Goal: Information Seeking & Learning: Find specific fact

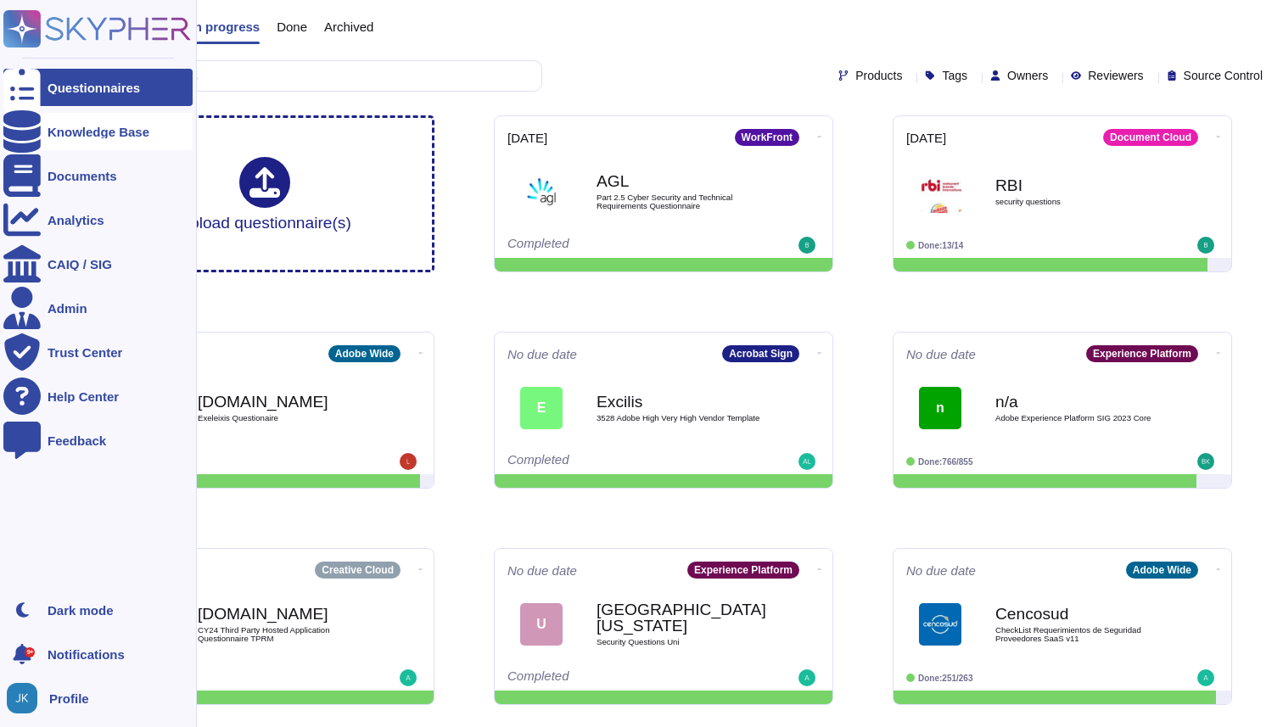
click at [38, 132] on div at bounding box center [21, 131] width 37 height 37
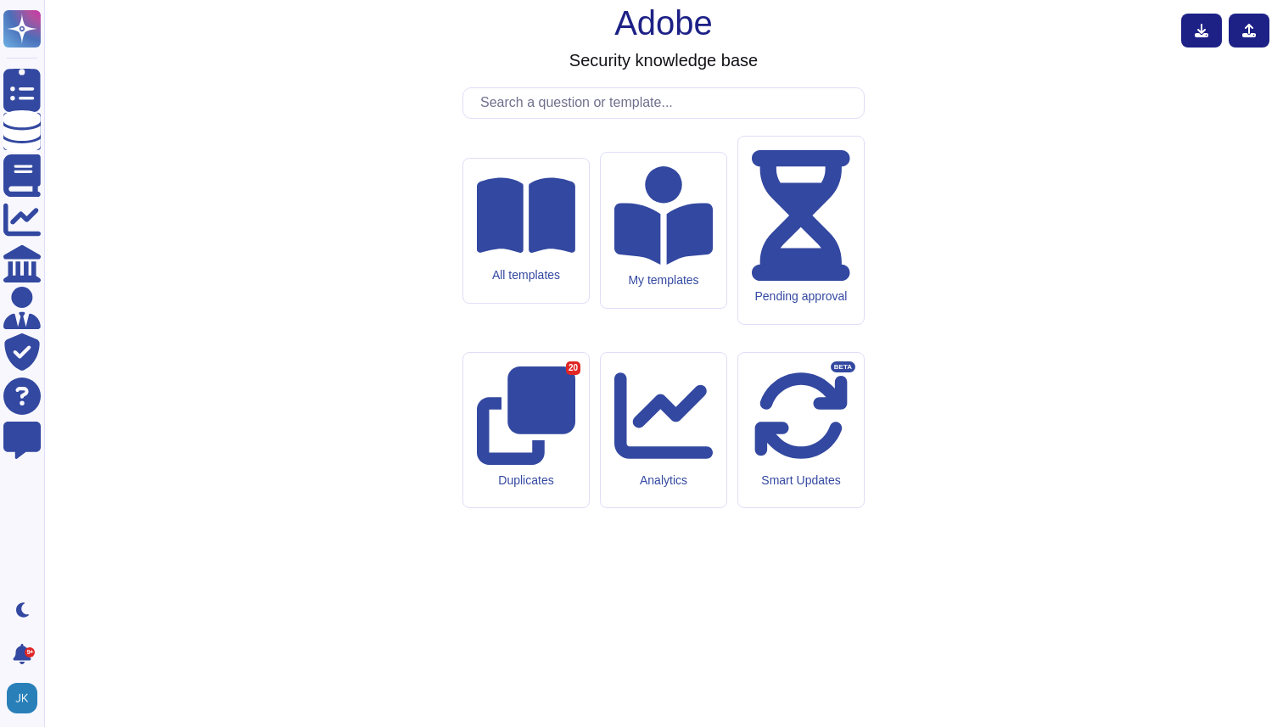
click at [589, 118] on input "text" at bounding box center [668, 103] width 392 height 30
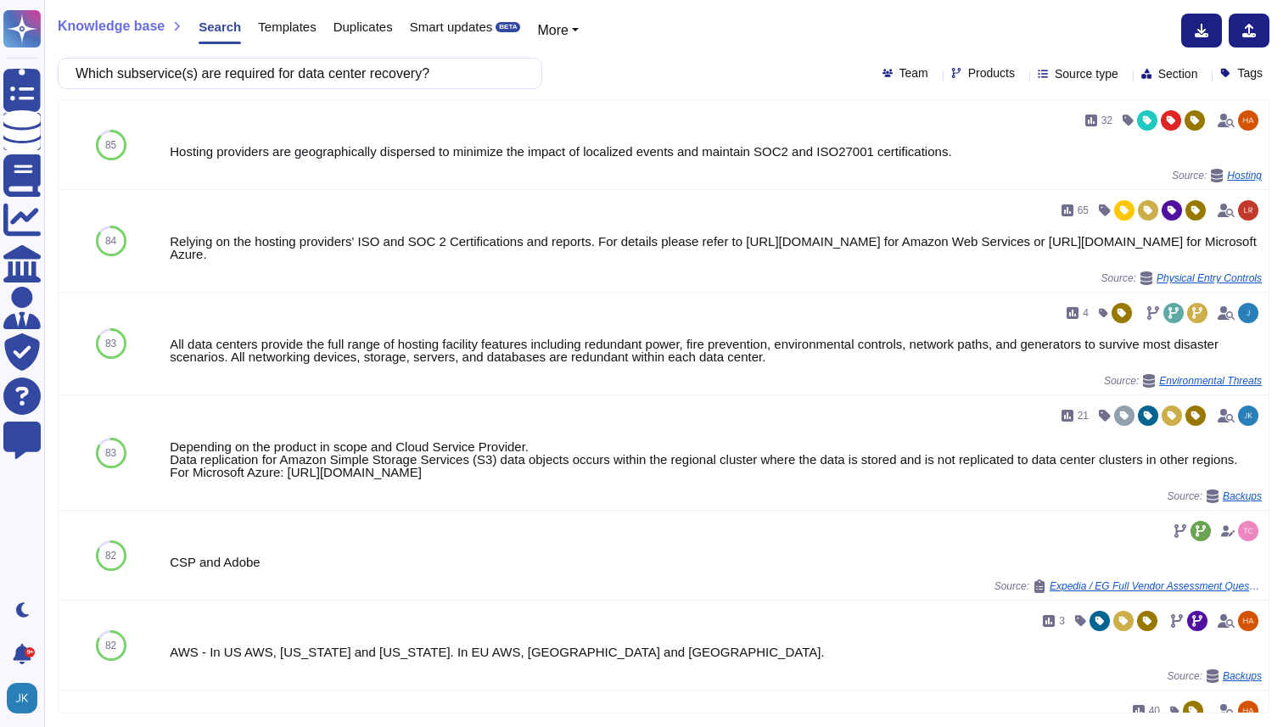
click at [1022, 75] on icon at bounding box center [1022, 75] width 0 height 0
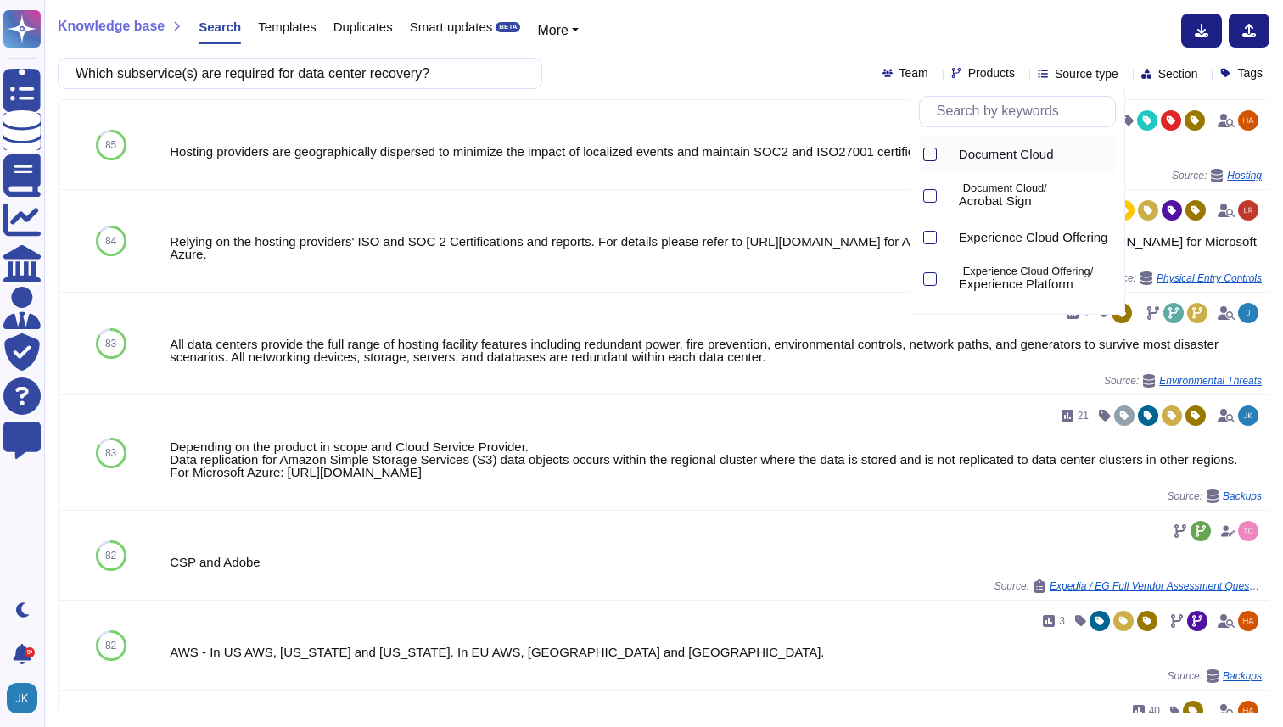
click at [932, 155] on div at bounding box center [930, 155] width 14 height 14
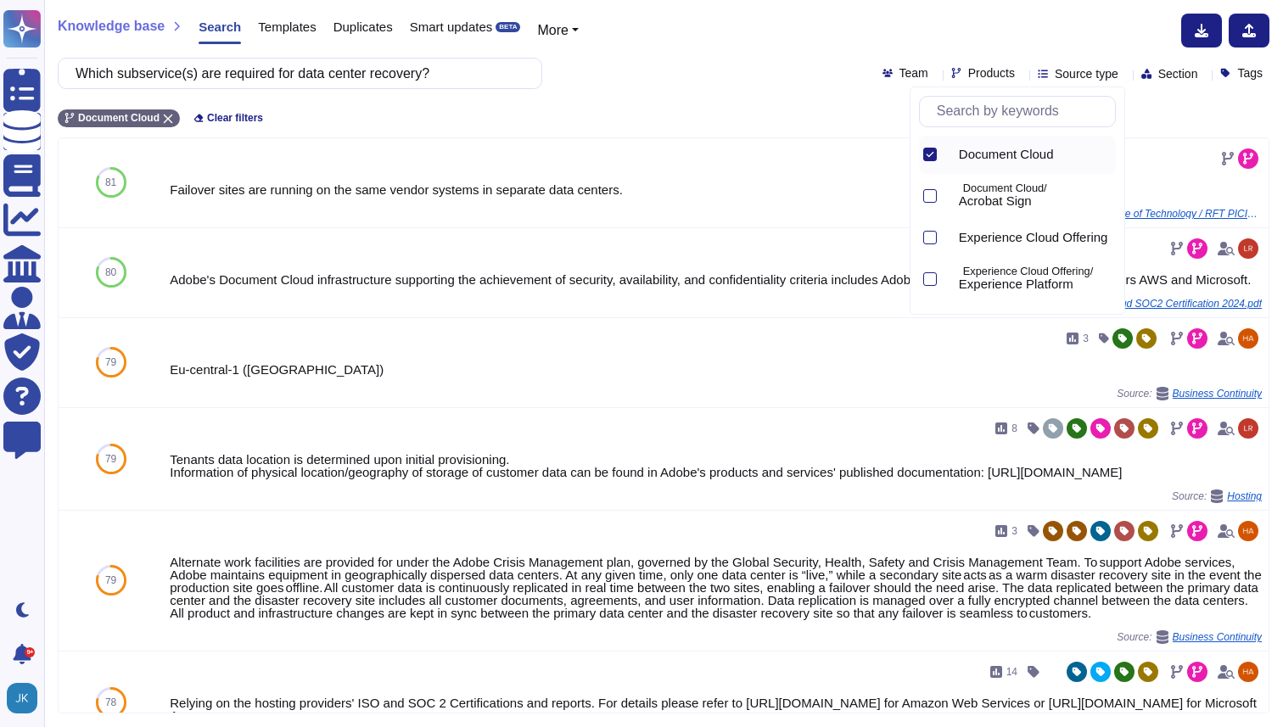
click at [765, 31] on div "Knowledge base Search Templates Duplicates Smart updates BETA More" at bounding box center [657, 31] width 1199 height 34
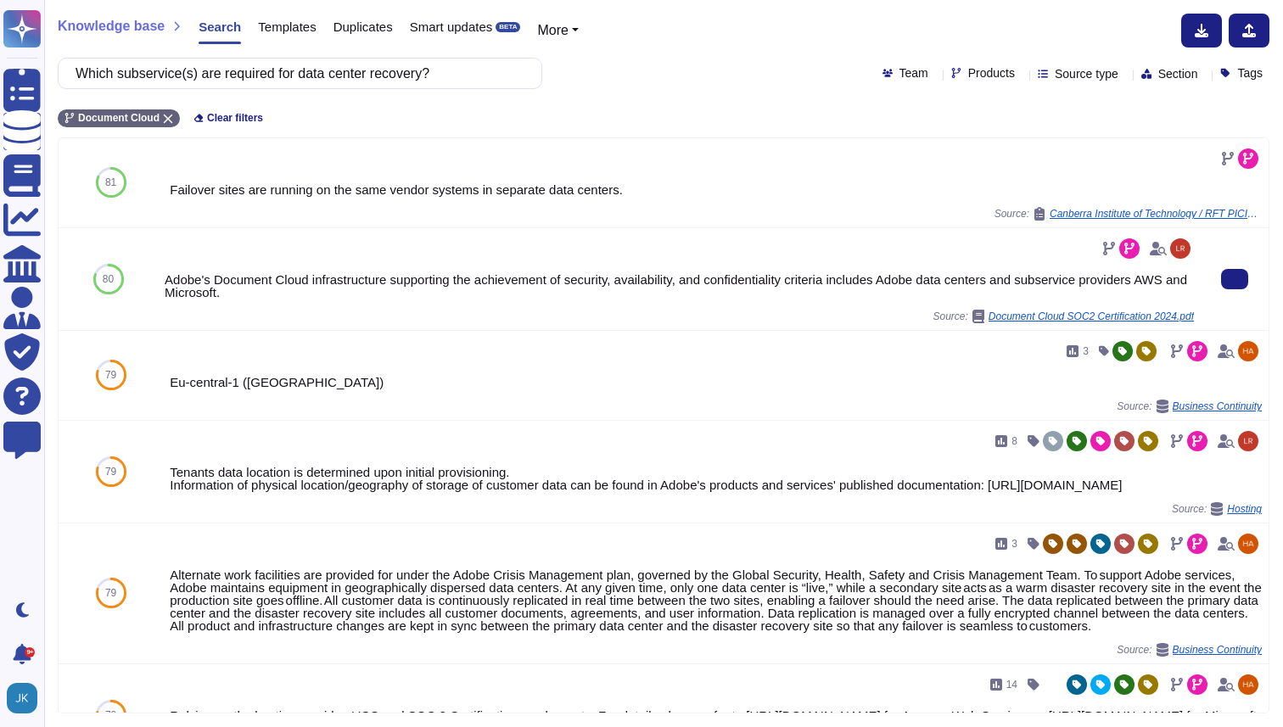
click at [675, 277] on div "Adobe's Document Cloud infrastructure supporting the achievement of security, a…" at bounding box center [679, 285] width 1029 height 25
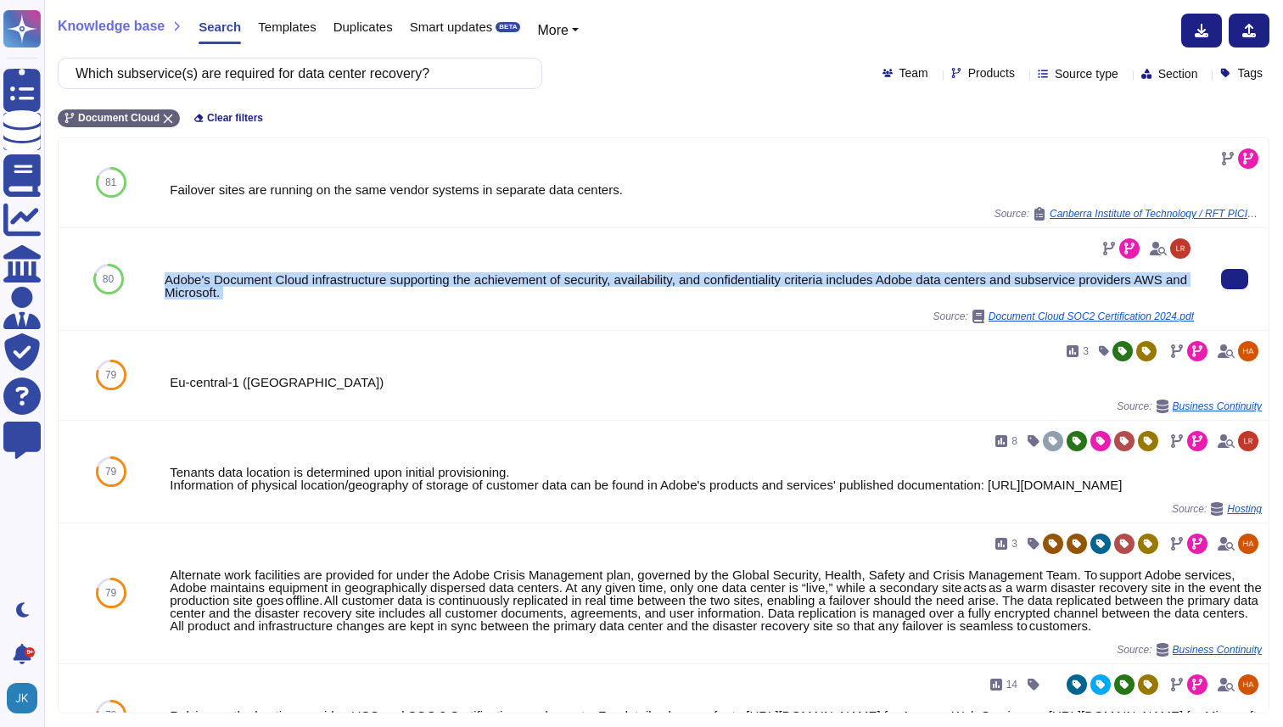
click at [675, 277] on div "Adobe's Document Cloud infrastructure supporting the achievement of security, a…" at bounding box center [679, 285] width 1029 height 25
copy div "Adobe's Document Cloud infrastructure supporting the achievement of security, a…"
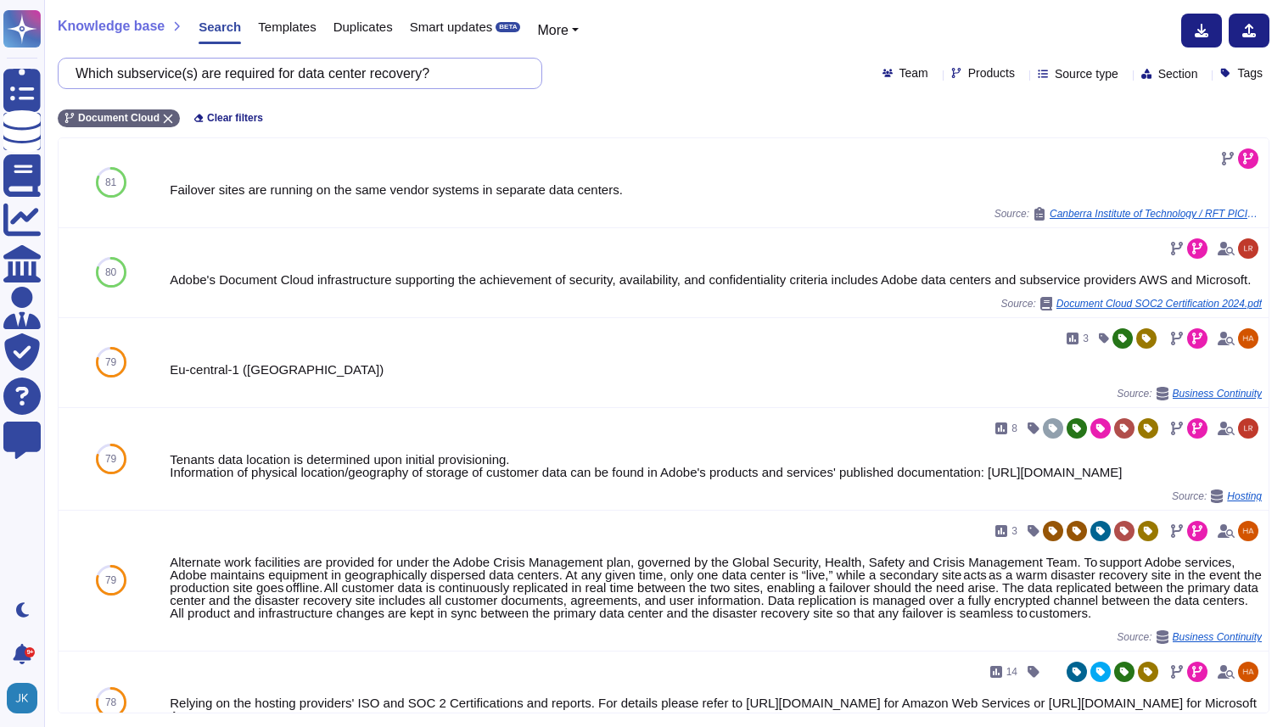
click at [362, 73] on input "Which subservice(s) are required for data center recovery?" at bounding box center [295, 74] width 457 height 30
paste input "Can clients participate in BCP tests? If not, is there anything that [PERSON_NA…"
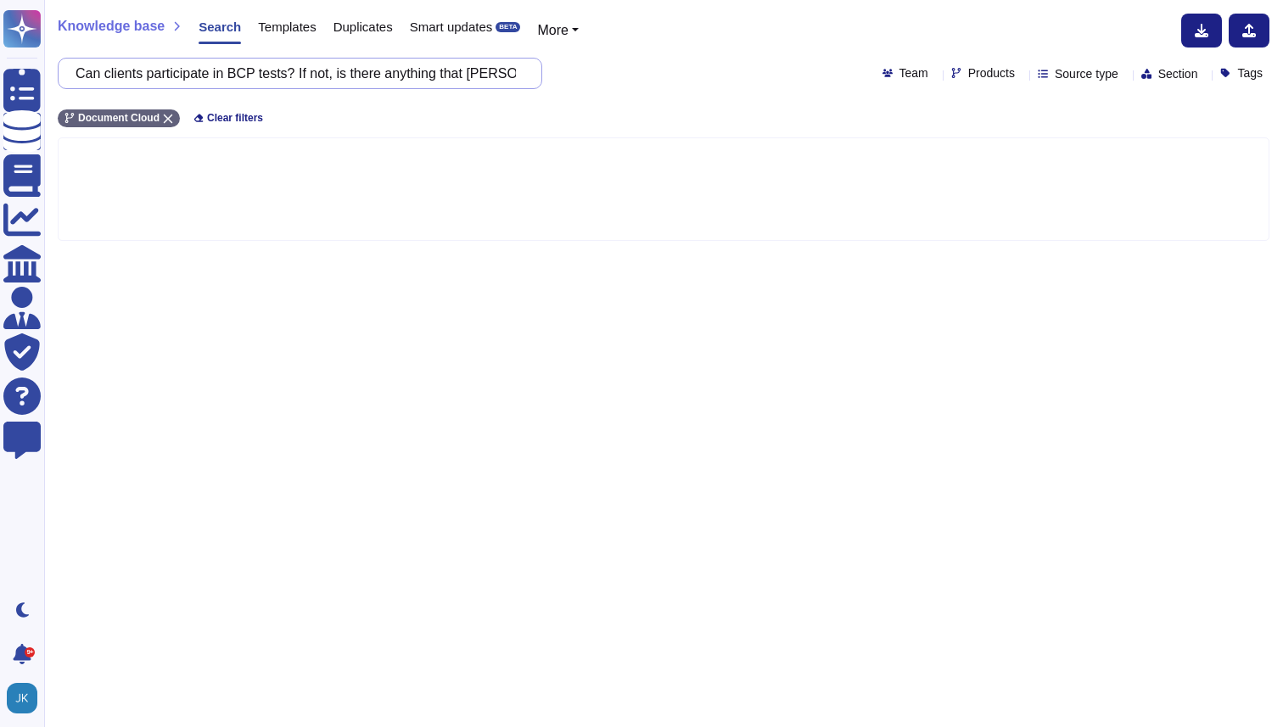
scroll to position [0, 788]
type input "Can clients participate in BCP tests? If not, is there anything that [PERSON_NA…"
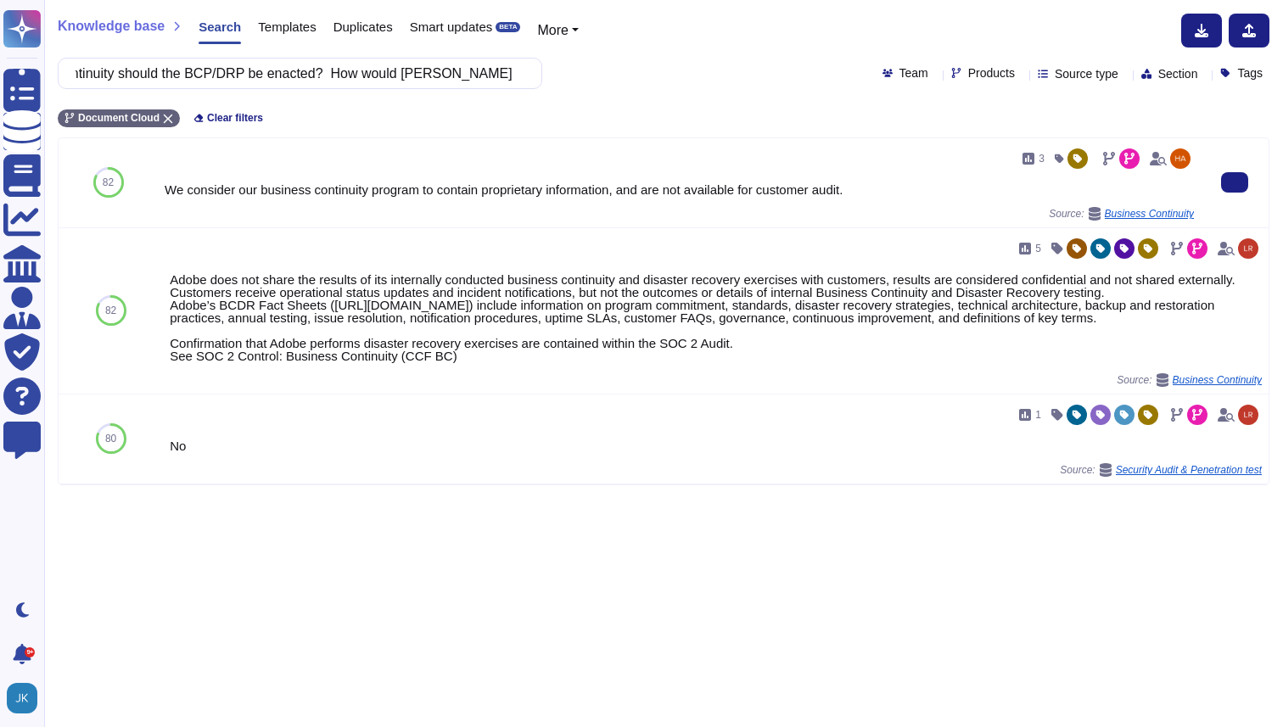
click at [510, 186] on div "We consider our business continuity program to contain proprietary information,…" at bounding box center [679, 189] width 1029 height 13
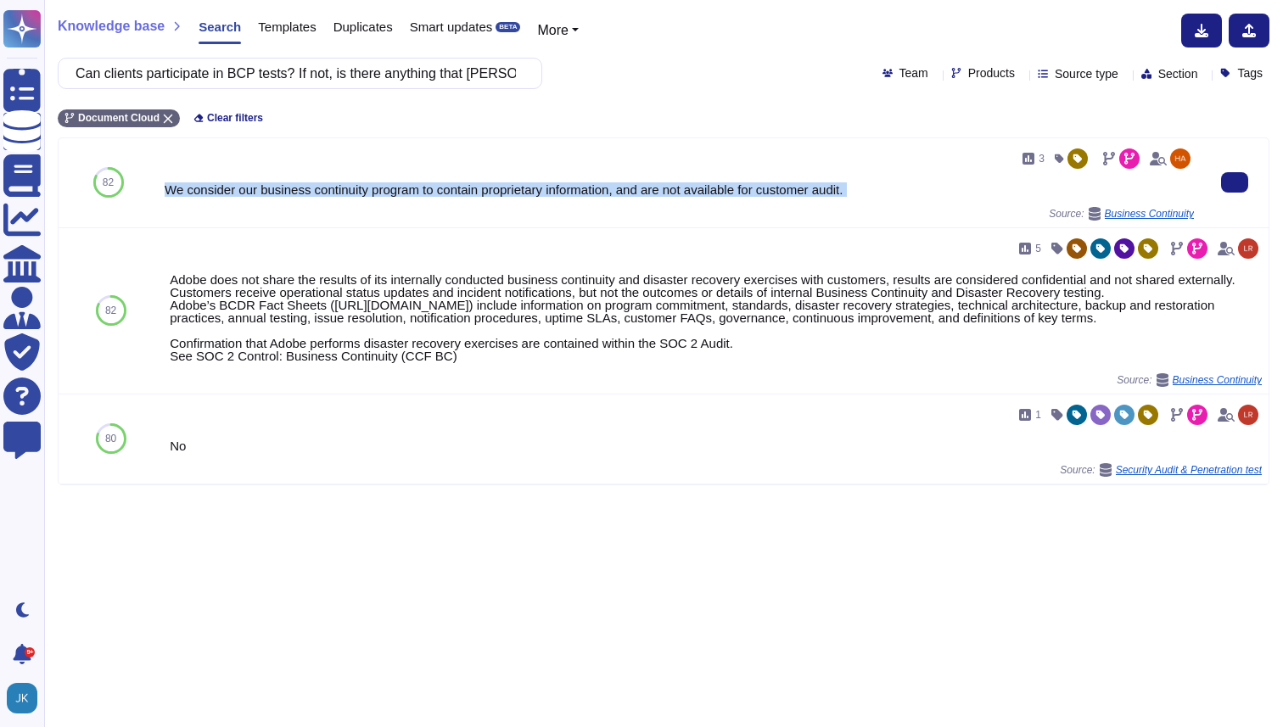
click at [510, 186] on div "We consider our business continuity program to contain proprietary information,…" at bounding box center [679, 189] width 1029 height 13
copy div "We consider our business continuity program to contain proprietary information,…"
